Goal: Task Accomplishment & Management: Complete application form

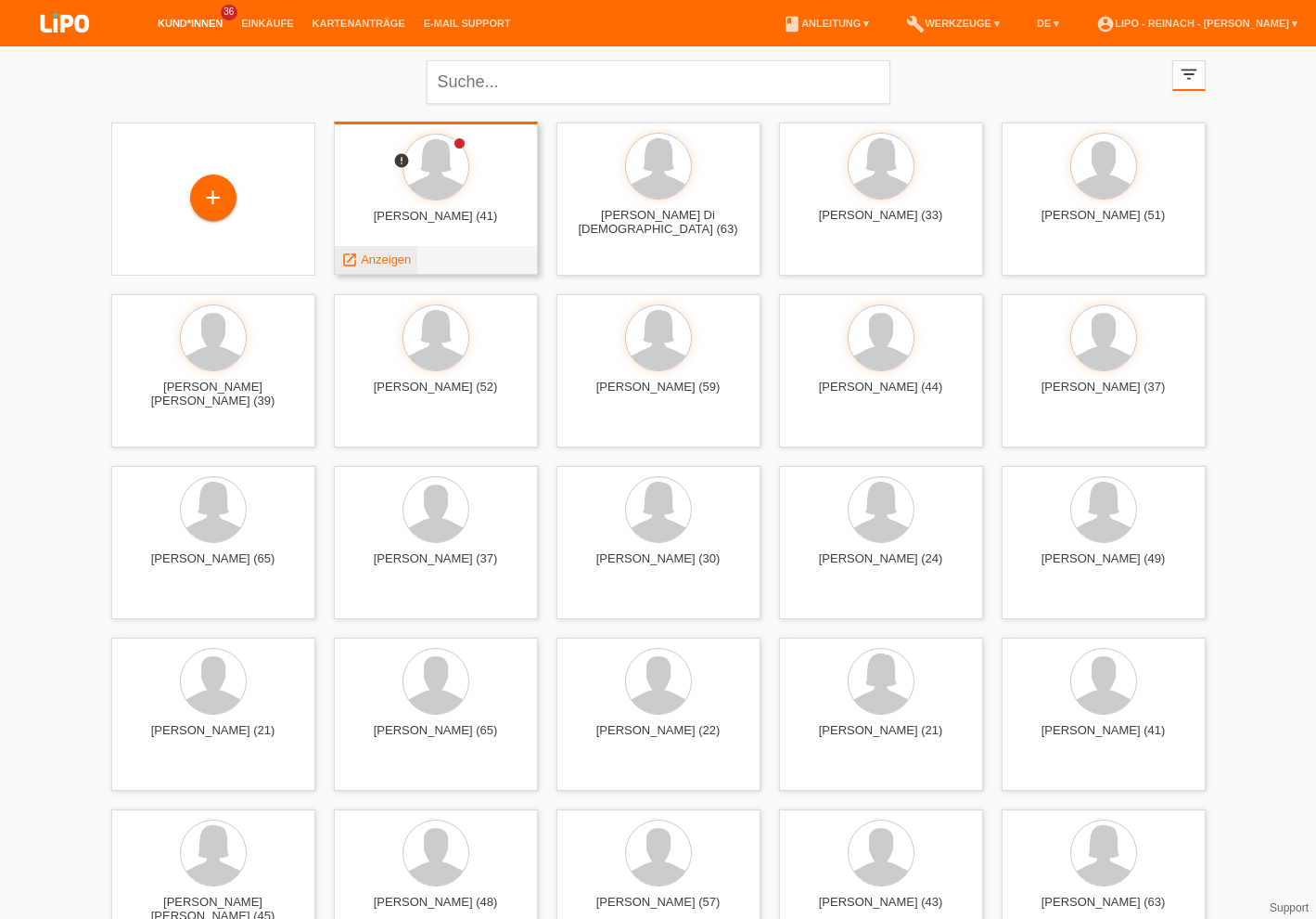
click at [390, 259] on span "Anzeigen" at bounding box center [385, 259] width 50 height 14
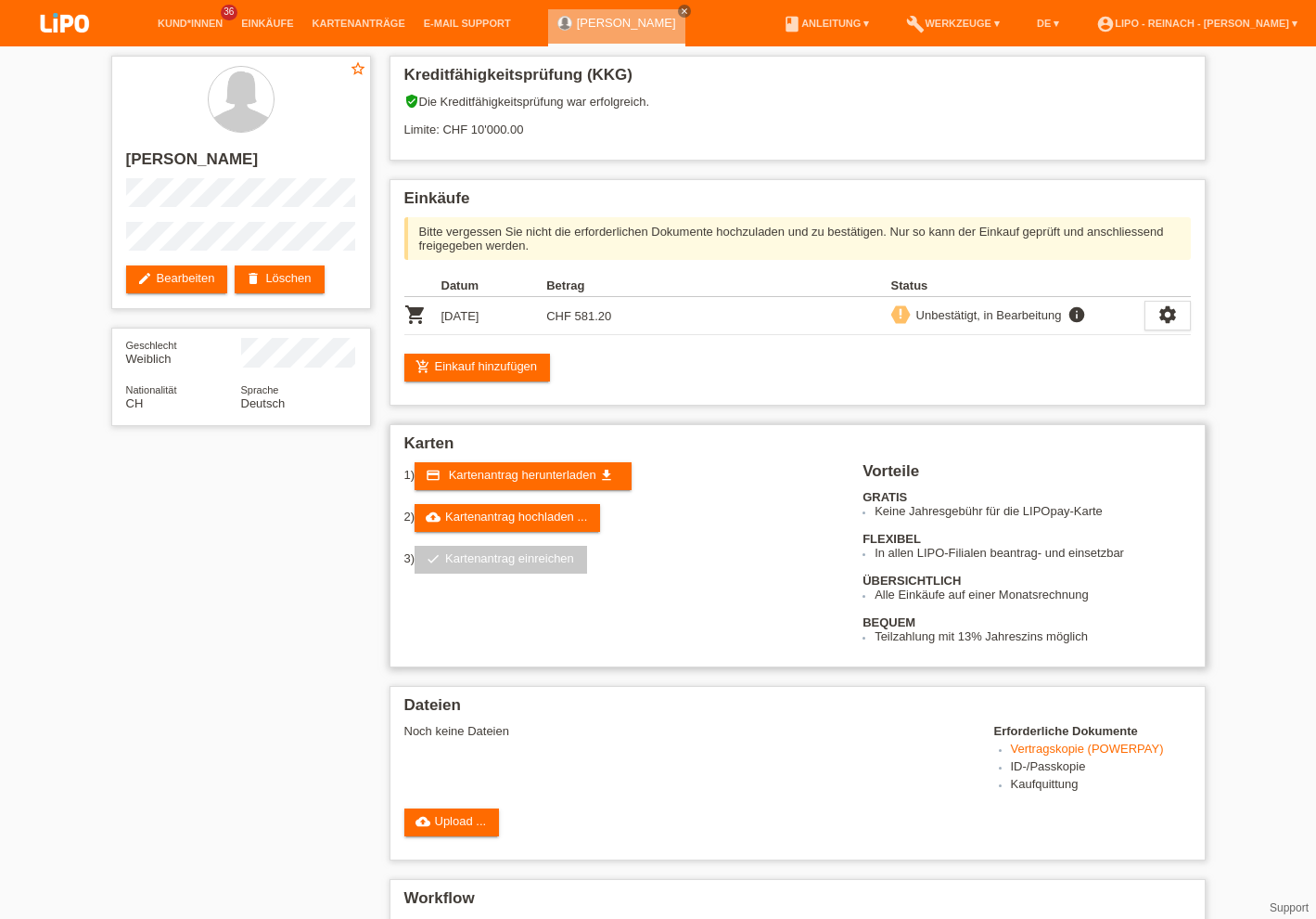
scroll to position [168, 0]
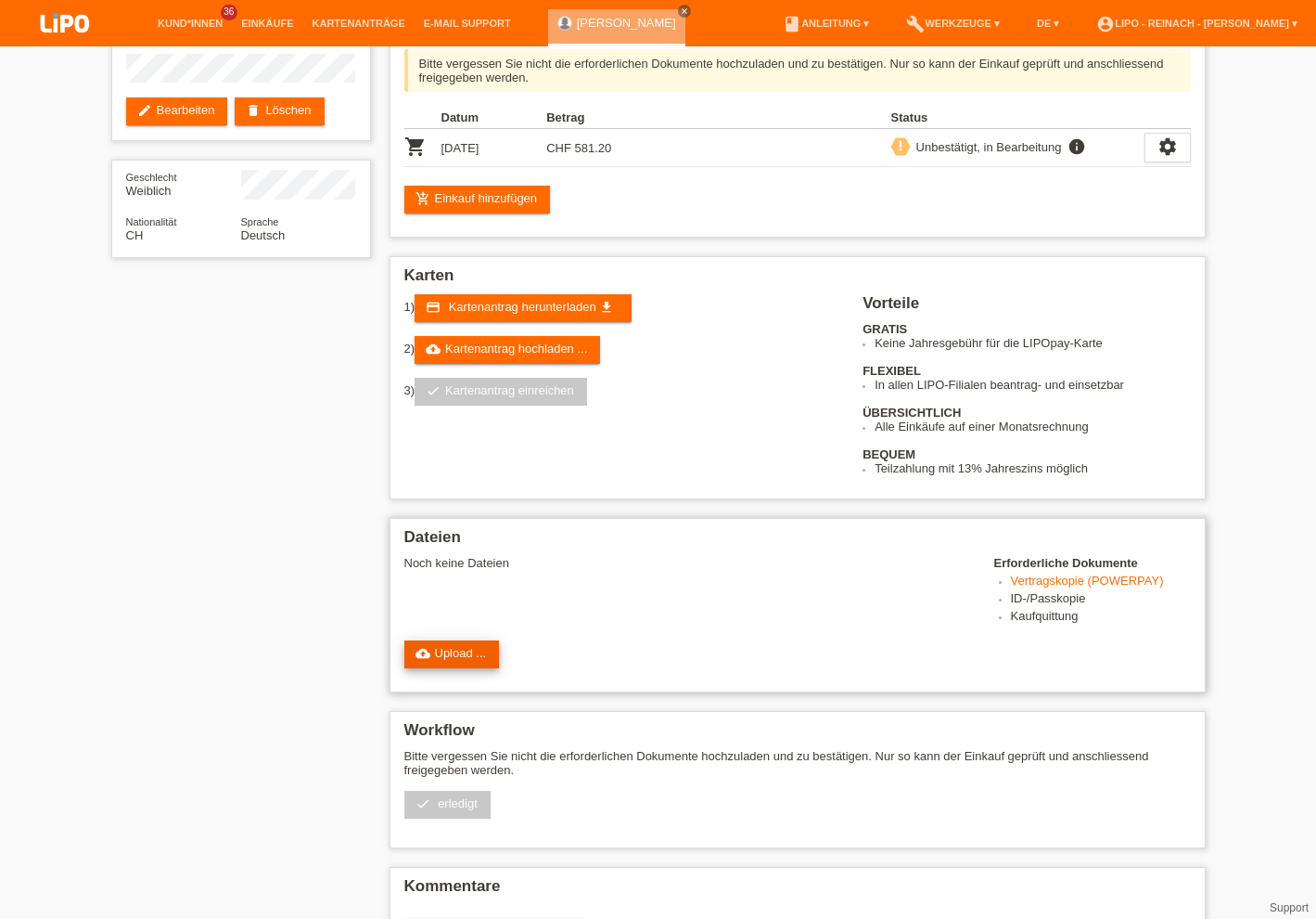
click at [449, 668] on link "cloud_upload Upload ..." at bounding box center [452, 654] width 95 height 28
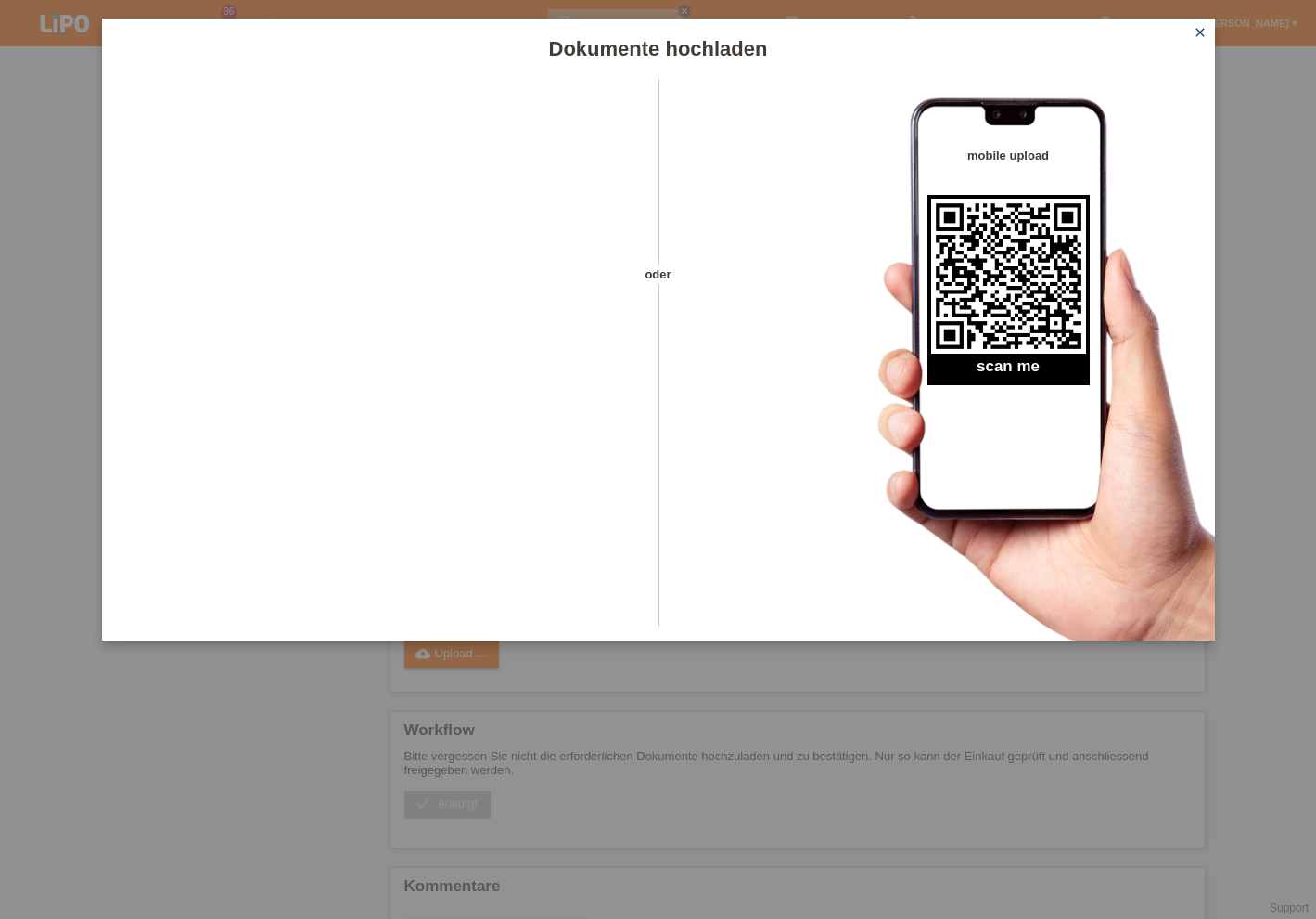
click at [1200, 33] on icon "close" at bounding box center [1200, 32] width 15 height 15
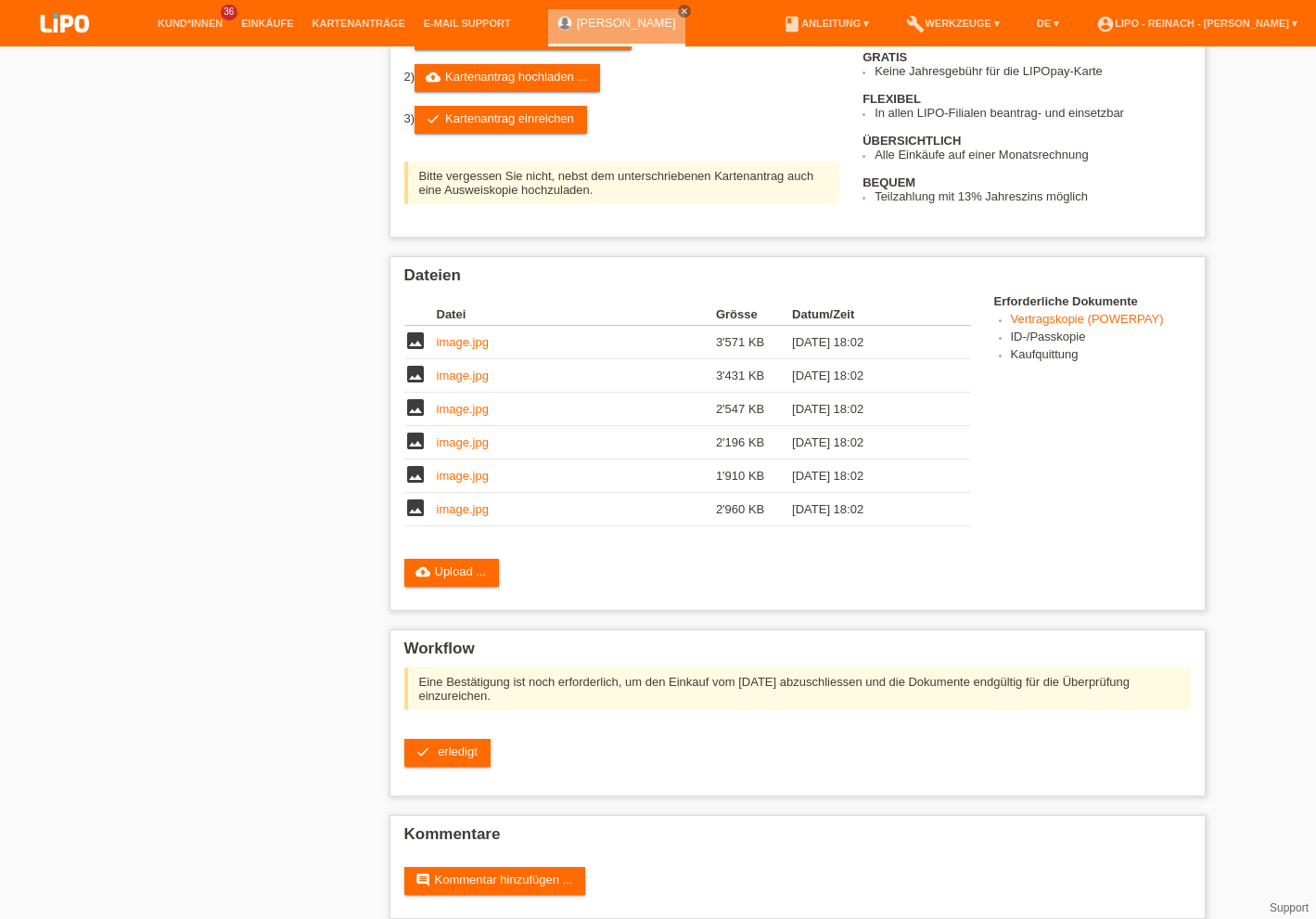
scroll to position [392, 0]
click at [464, 758] on span "erledigt" at bounding box center [457, 751] width 40 height 14
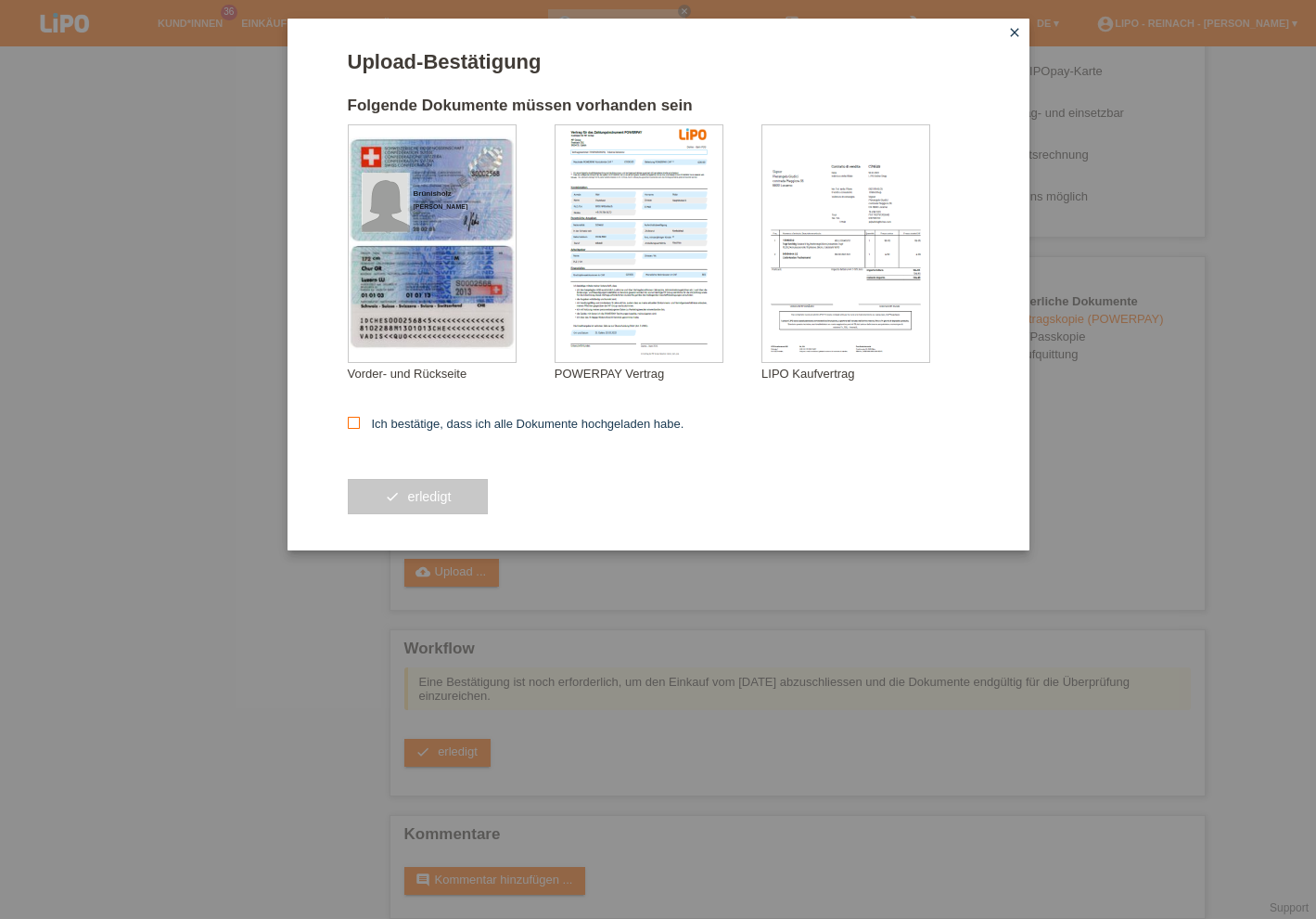
click at [354, 421] on icon at bounding box center [354, 422] width 12 height 12
click at [354, 421] on input "Ich bestätige, dass ich alle Dokumente hochgeladen habe." at bounding box center [354, 422] width 12 height 12
checkbox input "true"
click at [427, 513] on button "check erledigt" at bounding box center [418, 496] width 141 height 35
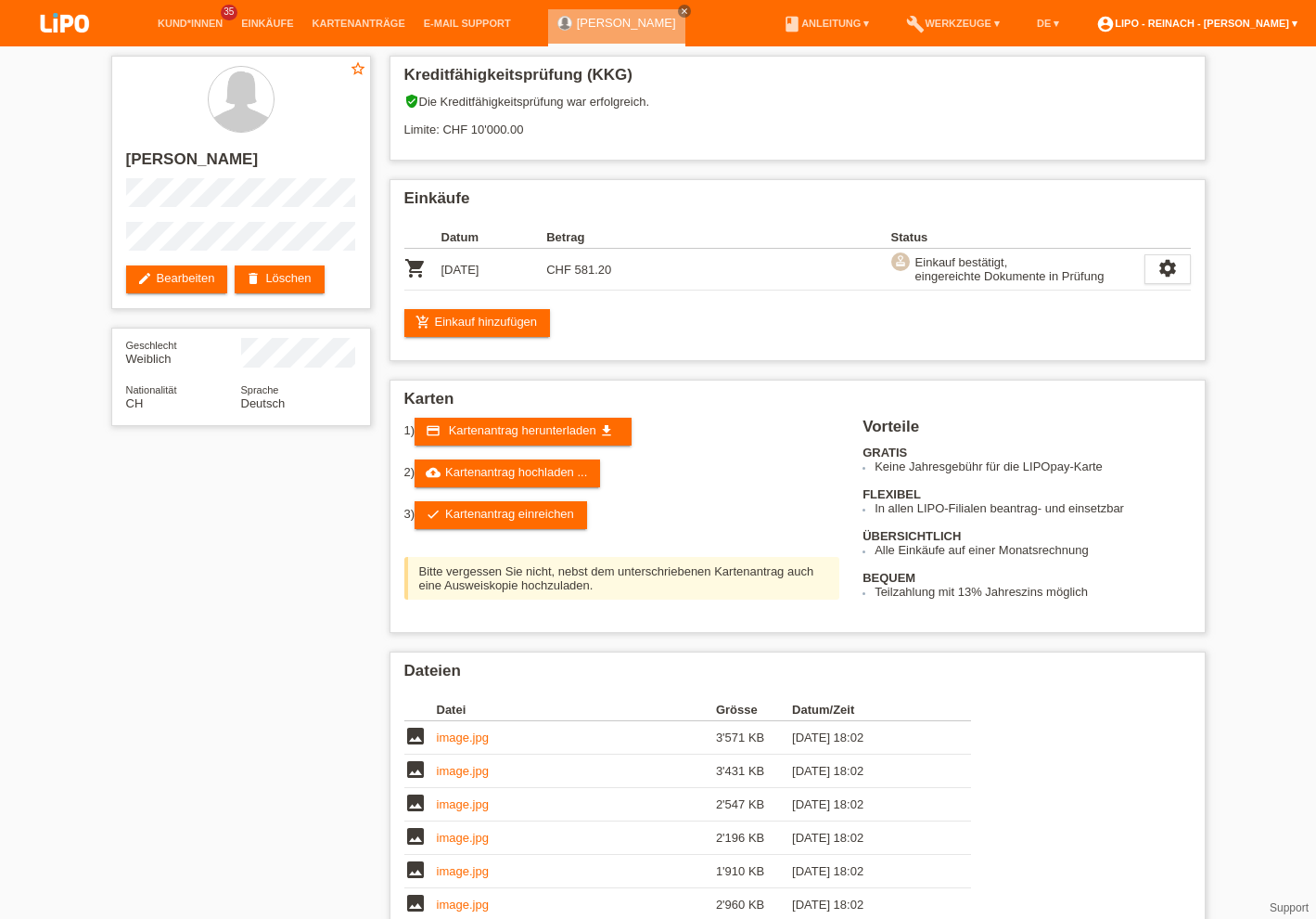
click at [1217, 21] on link "account_circle LIPO - Reinach - Thomas Bauer ▾" at bounding box center [1196, 24] width 220 height 11
click at [1097, 116] on link "Logout" at bounding box center [1092, 123] width 37 height 14
